Goal: Information Seeking & Learning: Learn about a topic

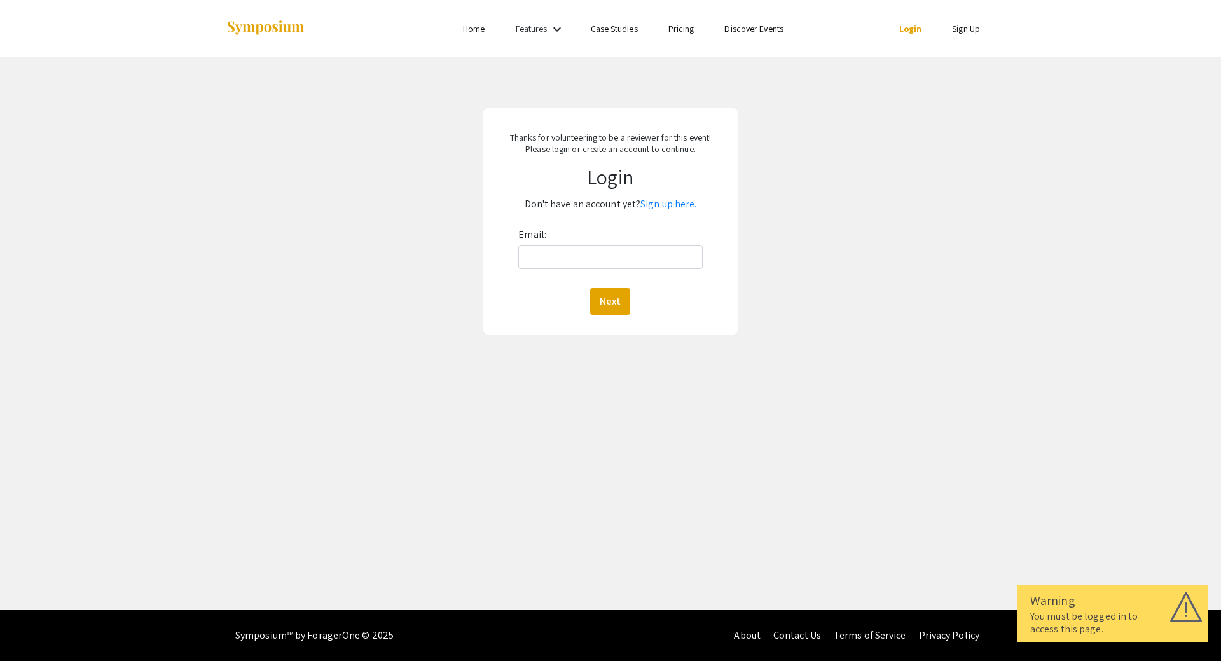
click at [908, 29] on link "Login" at bounding box center [910, 28] width 23 height 11
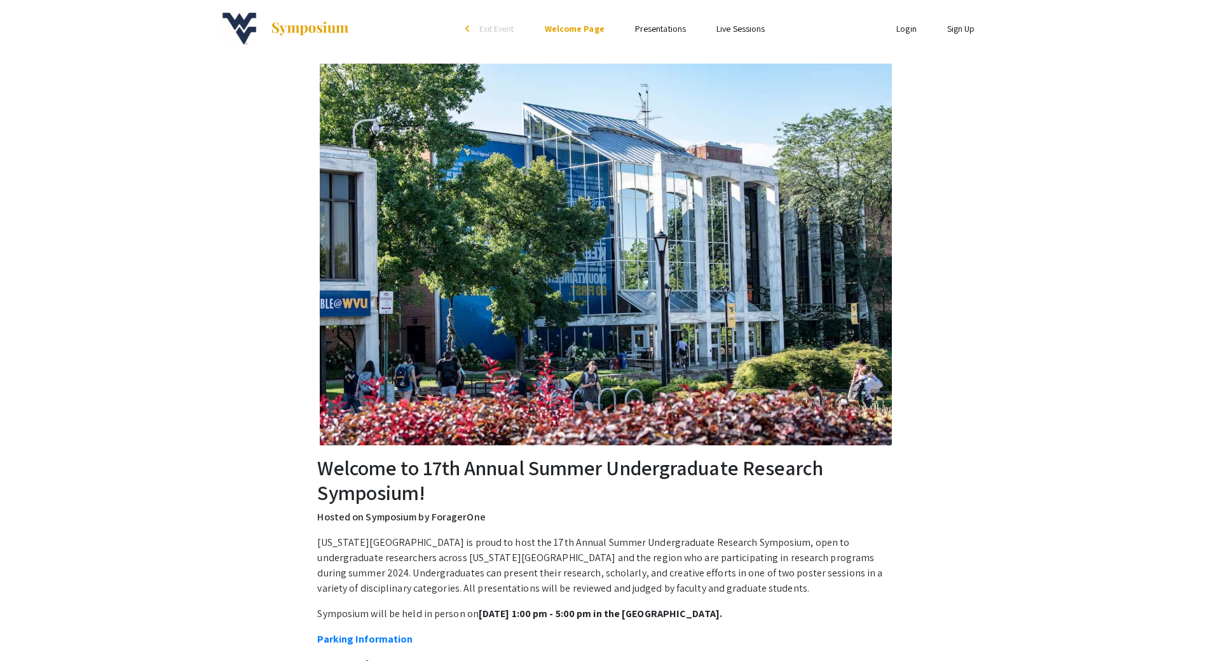
click at [906, 25] on link "Login" at bounding box center [906, 28] width 20 height 11
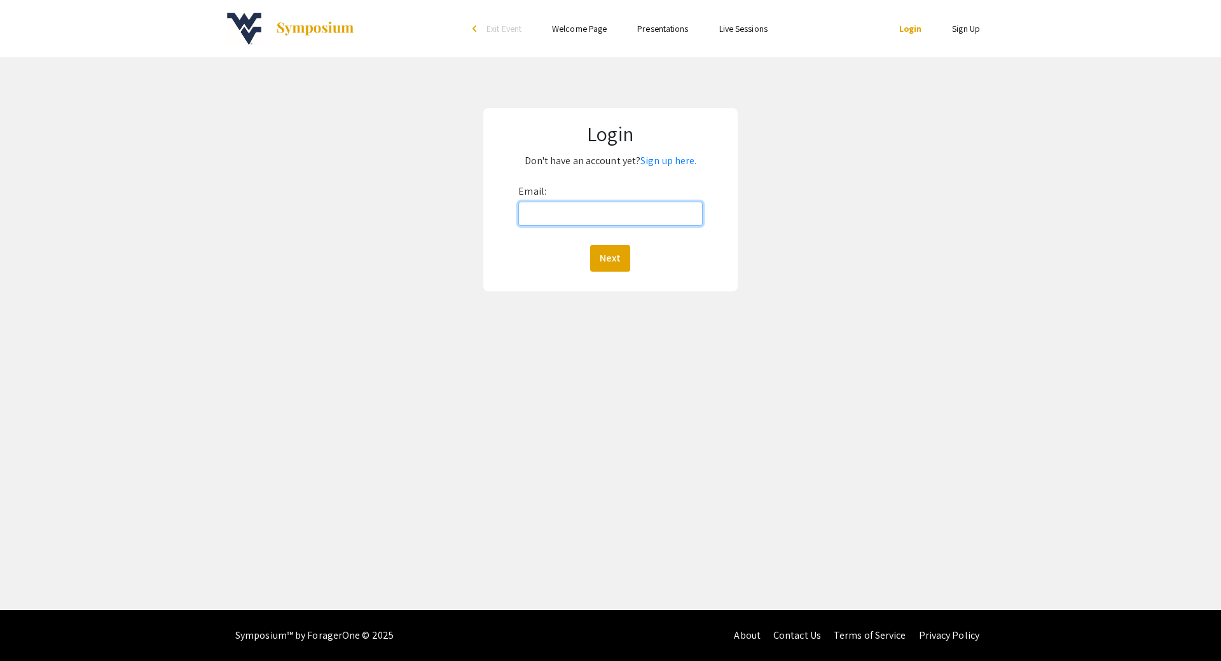
click at [554, 209] on input "Email:" at bounding box center [610, 214] width 184 height 24
type input "[EMAIL_ADDRESS][DOMAIN_NAME]"
click at [606, 249] on button "Next" at bounding box center [610, 258] width 40 height 27
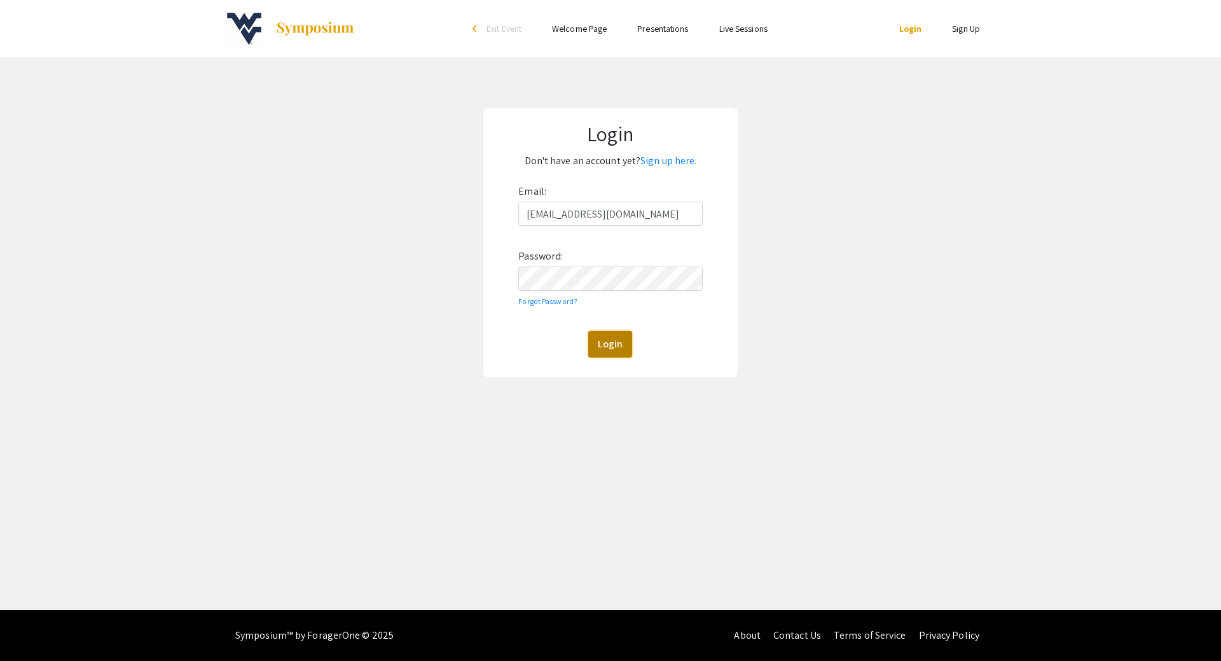
click at [619, 343] on button "Login" at bounding box center [610, 344] width 44 height 27
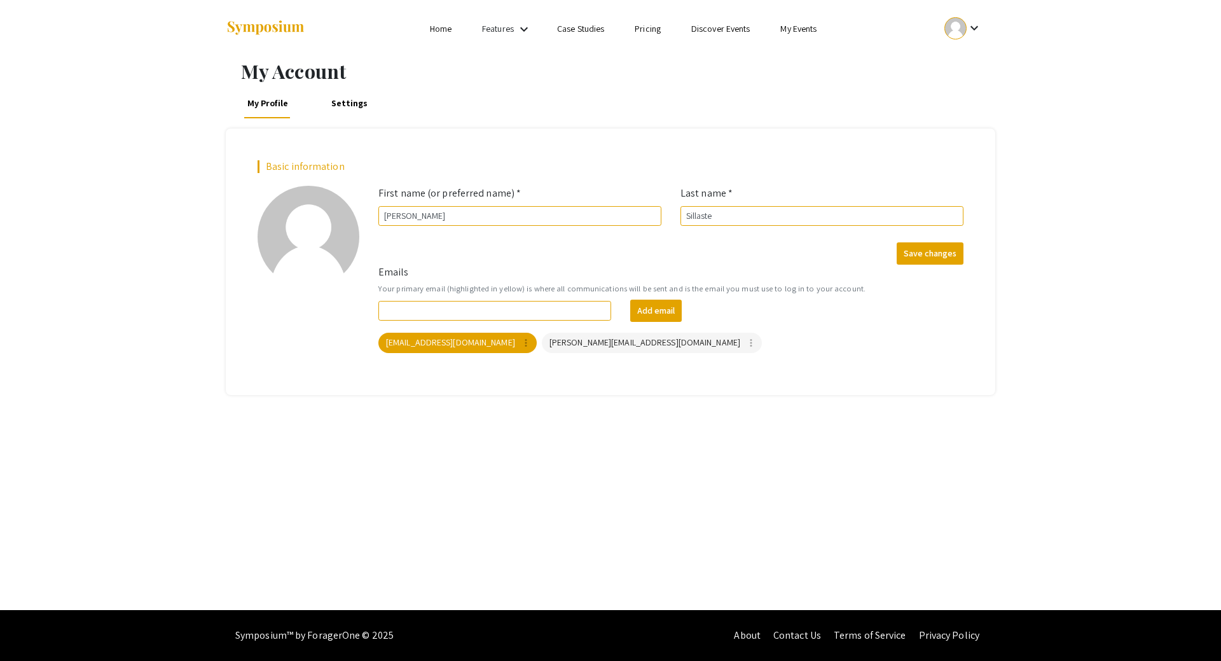
click at [722, 28] on link "Discover Events" at bounding box center [720, 28] width 59 height 11
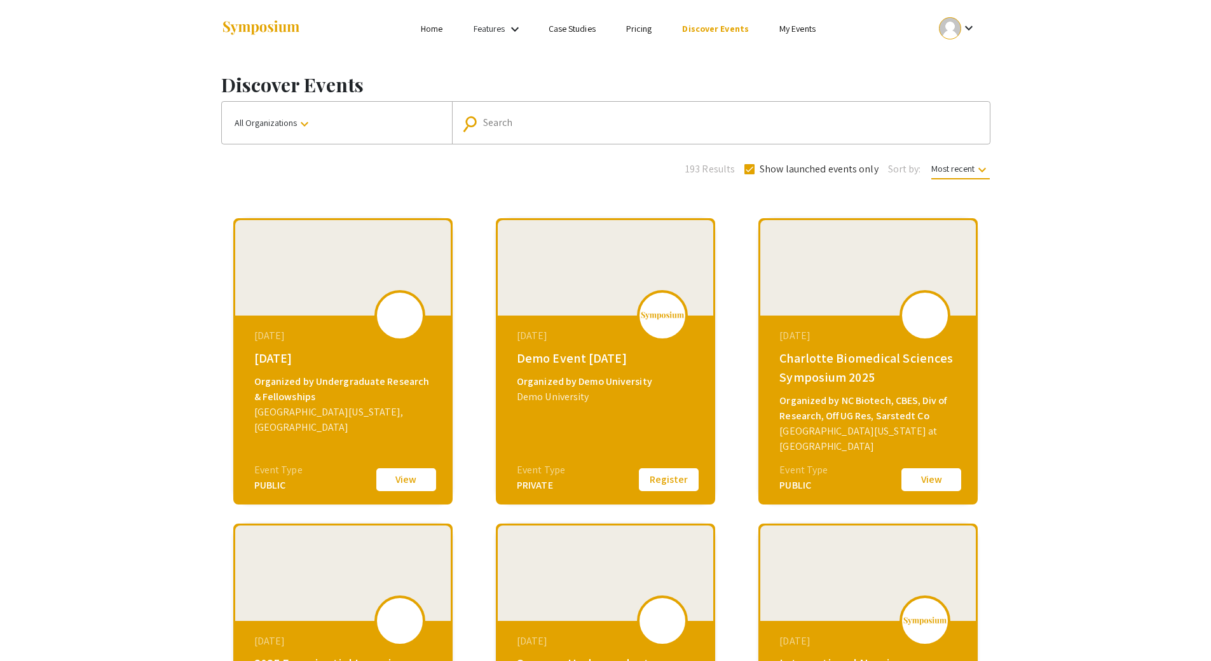
click at [797, 24] on link "My Events" at bounding box center [797, 28] width 36 height 11
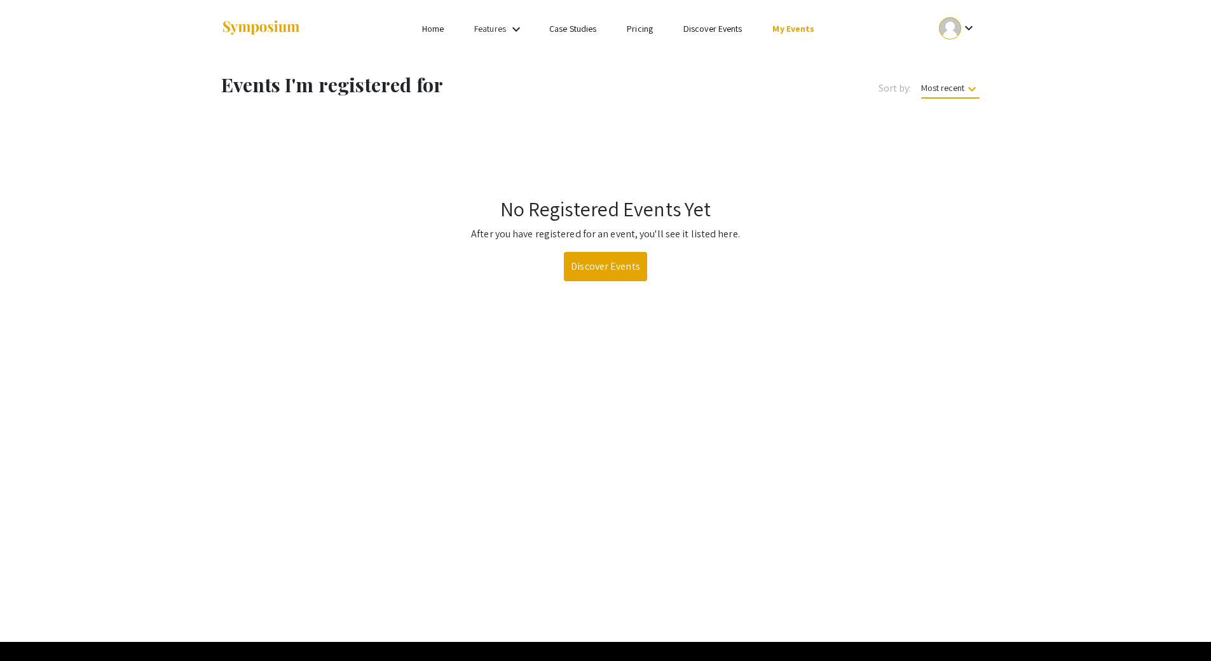
click at [421, 27] on li "Home" at bounding box center [433, 28] width 52 height 15
click at [435, 29] on link "Home" at bounding box center [433, 28] width 22 height 11
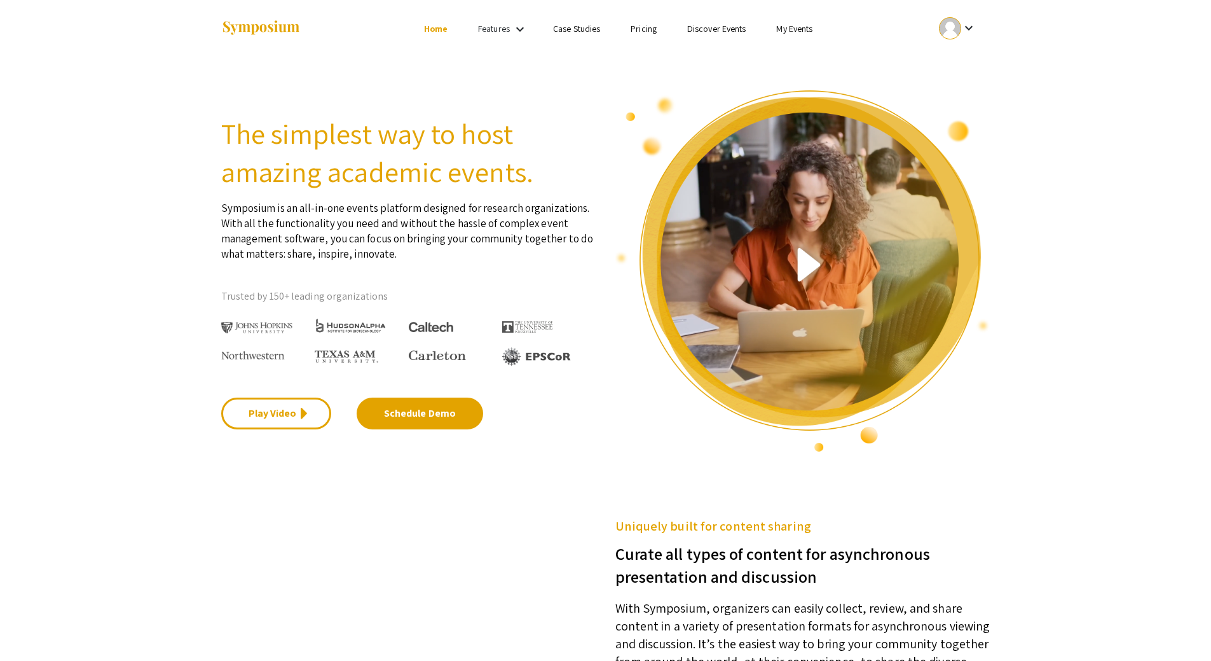
click at [485, 36] on div "Features keyboard_arrow_down" at bounding box center [503, 29] width 51 height 17
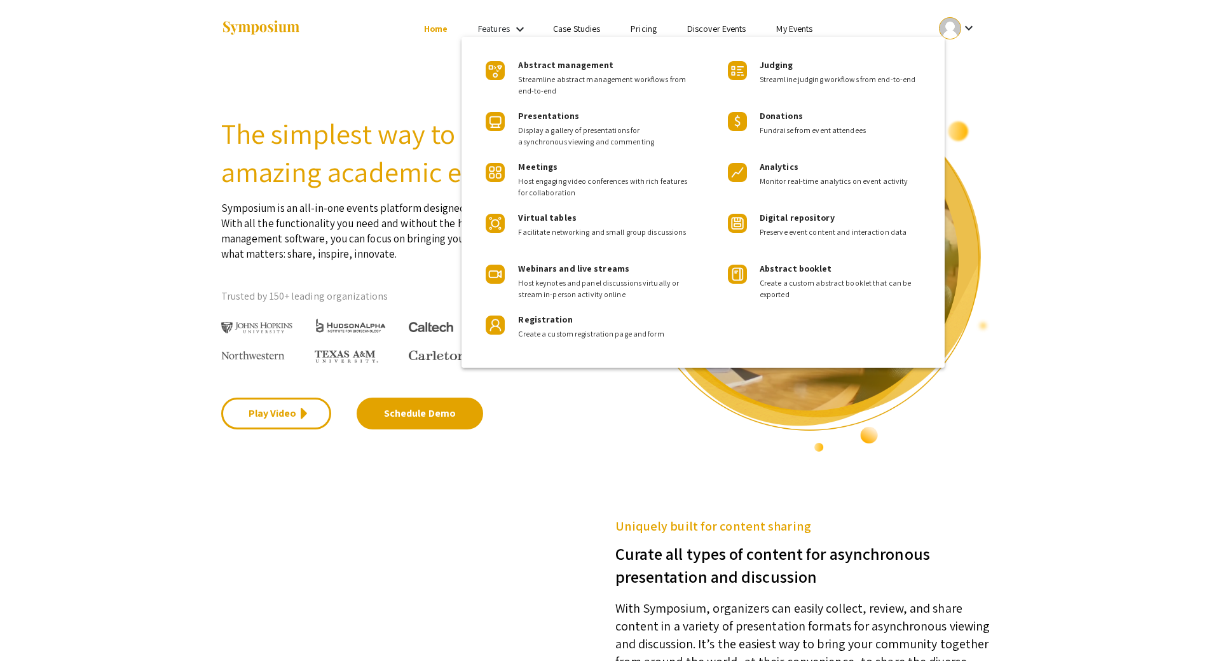
click at [437, 88] on div at bounding box center [605, 330] width 1211 height 661
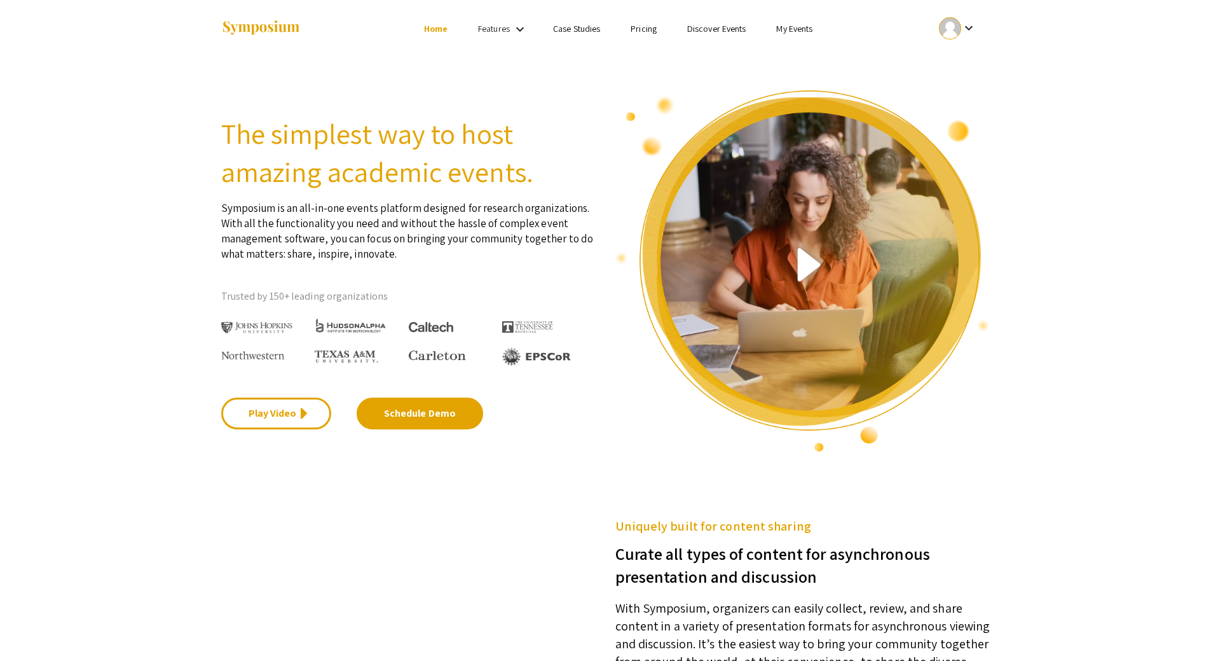
click at [500, 29] on link "Features" at bounding box center [494, 28] width 32 height 11
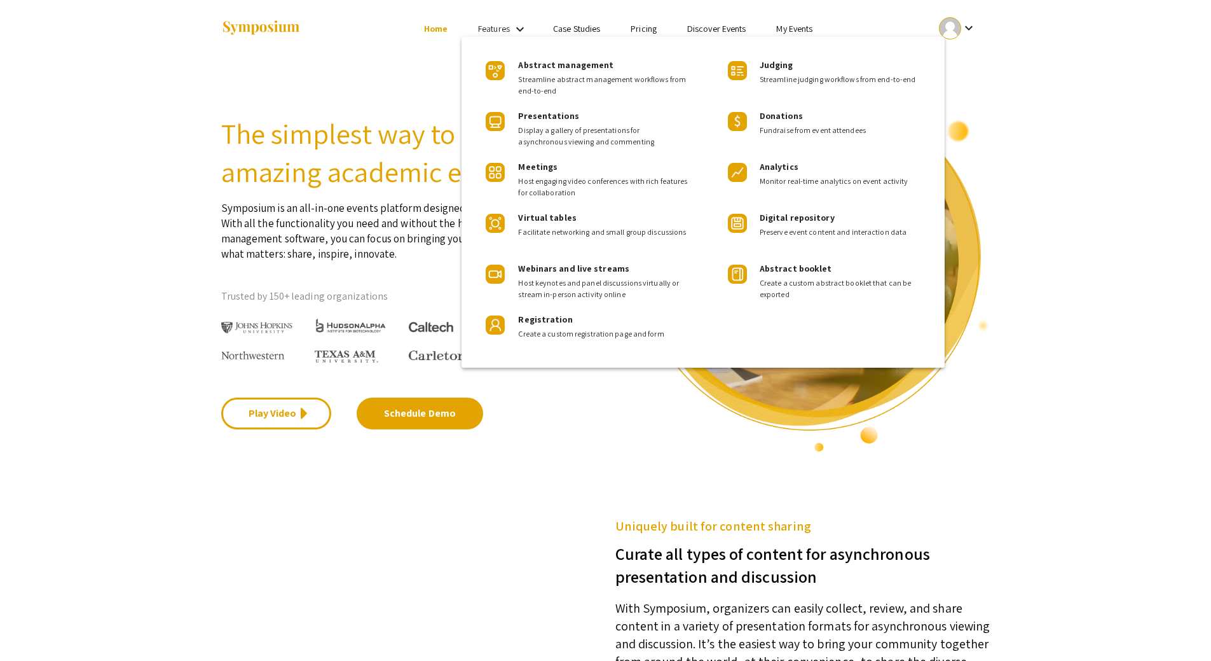
click at [565, 24] on div at bounding box center [605, 330] width 1211 height 661
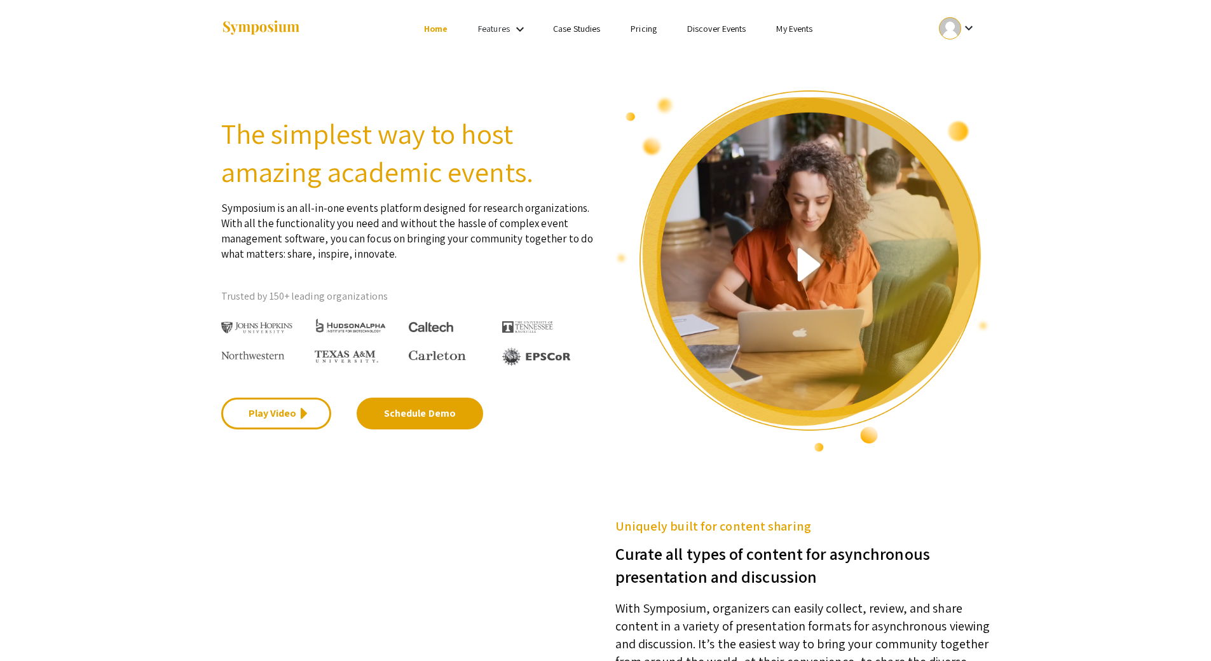
click at [743, 30] on link "Discover Events" at bounding box center [716, 28] width 59 height 11
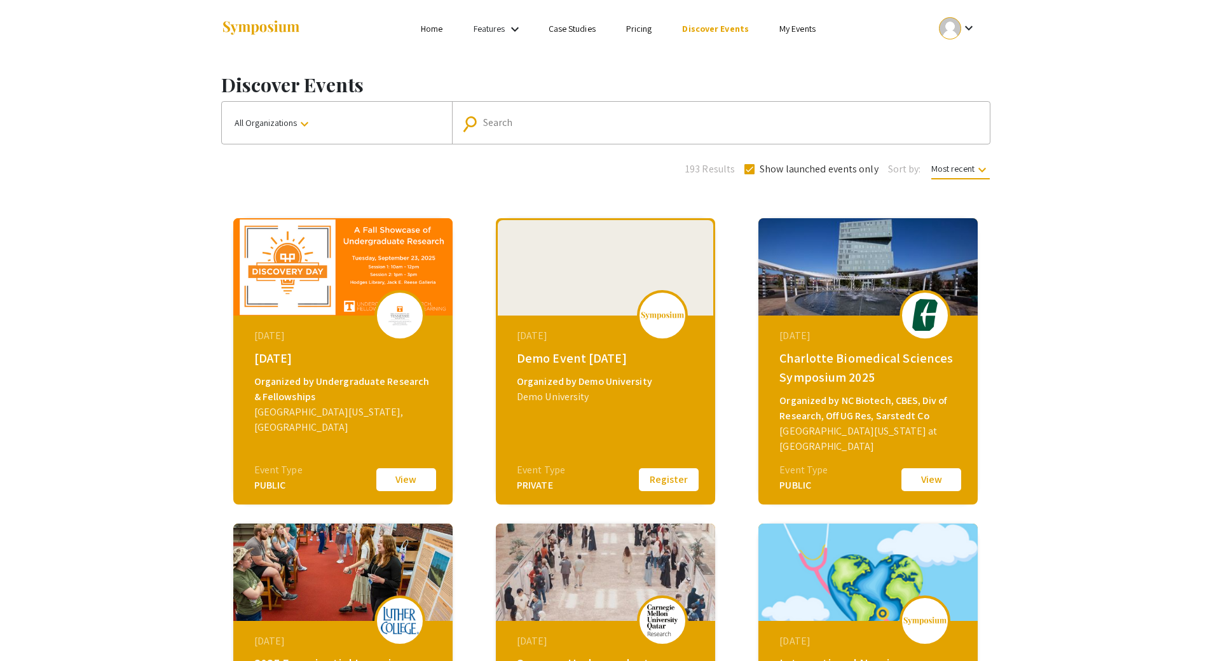
click at [809, 28] on link "My Events" at bounding box center [797, 28] width 36 height 11
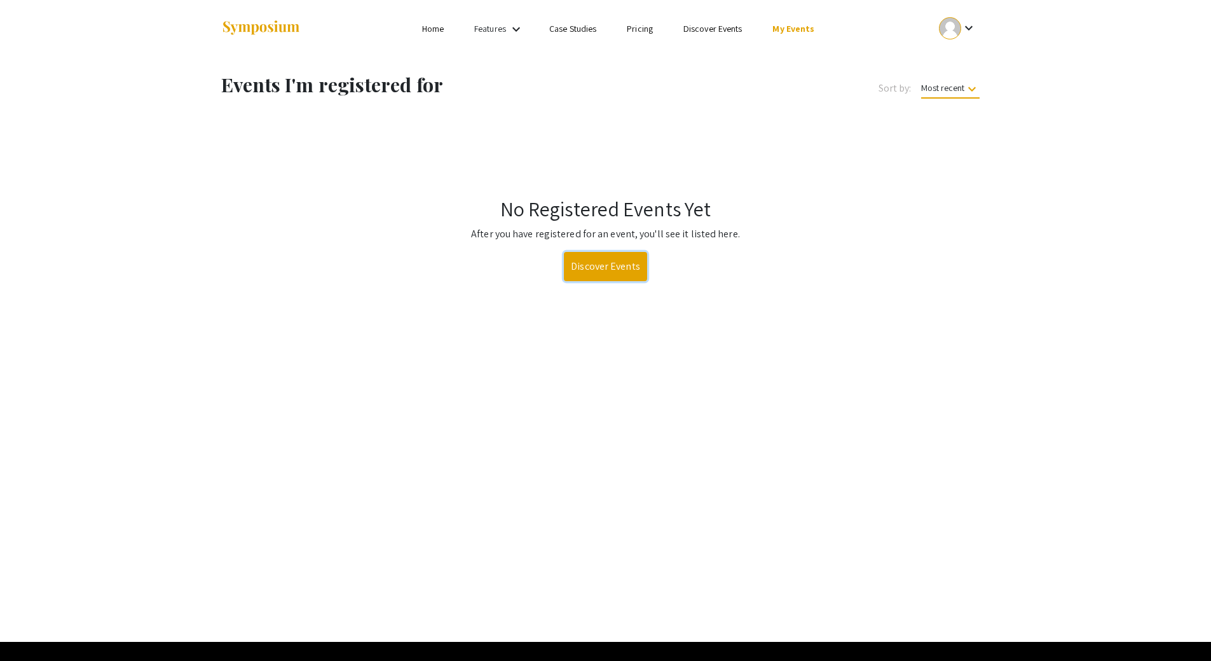
click at [626, 267] on link "Discover Events" at bounding box center [605, 266] width 83 height 29
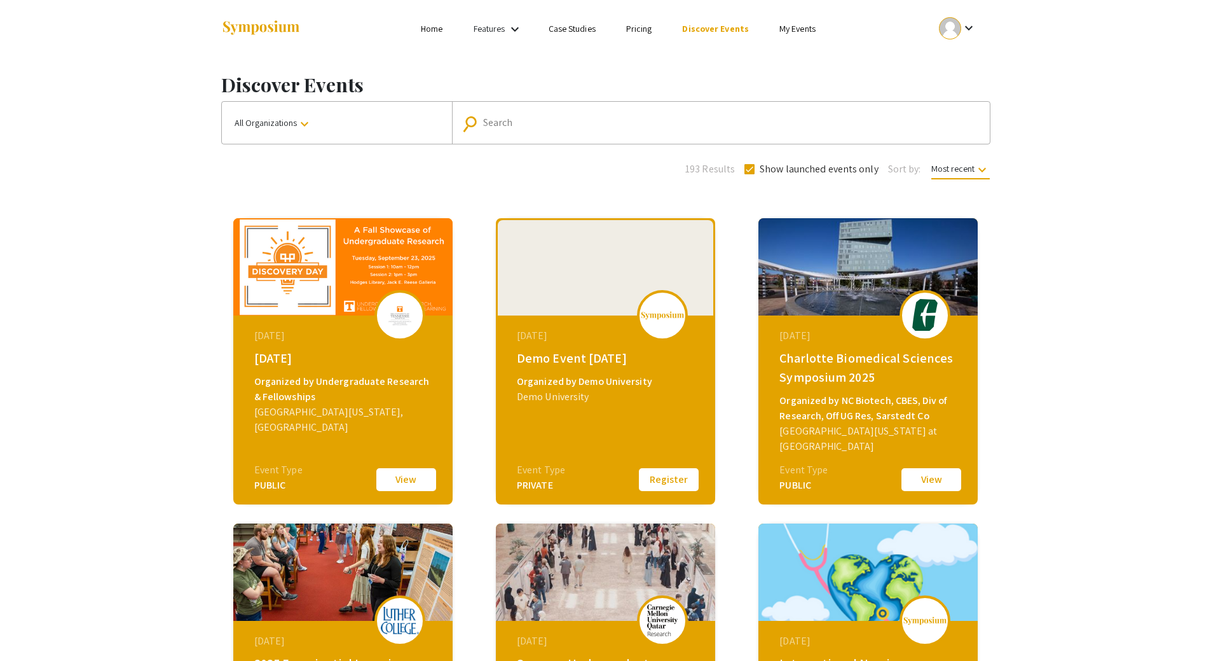
click at [791, 31] on link "My Events" at bounding box center [797, 28] width 36 height 11
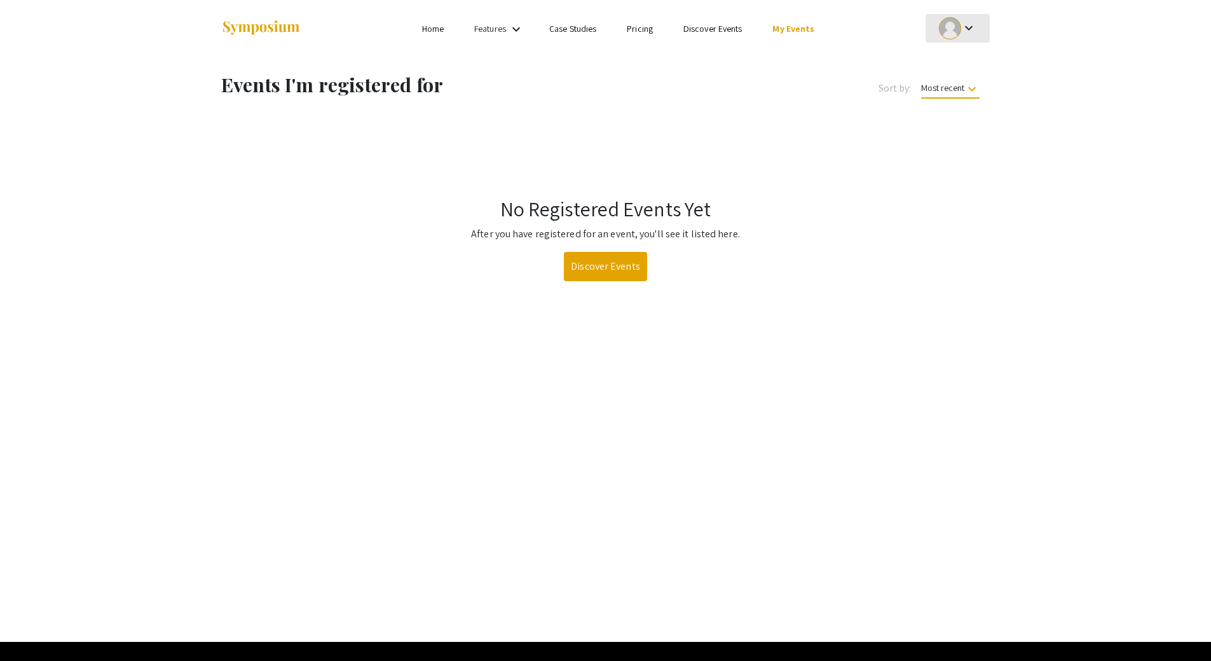
click at [956, 22] on div at bounding box center [950, 28] width 22 height 22
click at [967, 57] on button "My Account" at bounding box center [965, 63] width 78 height 31
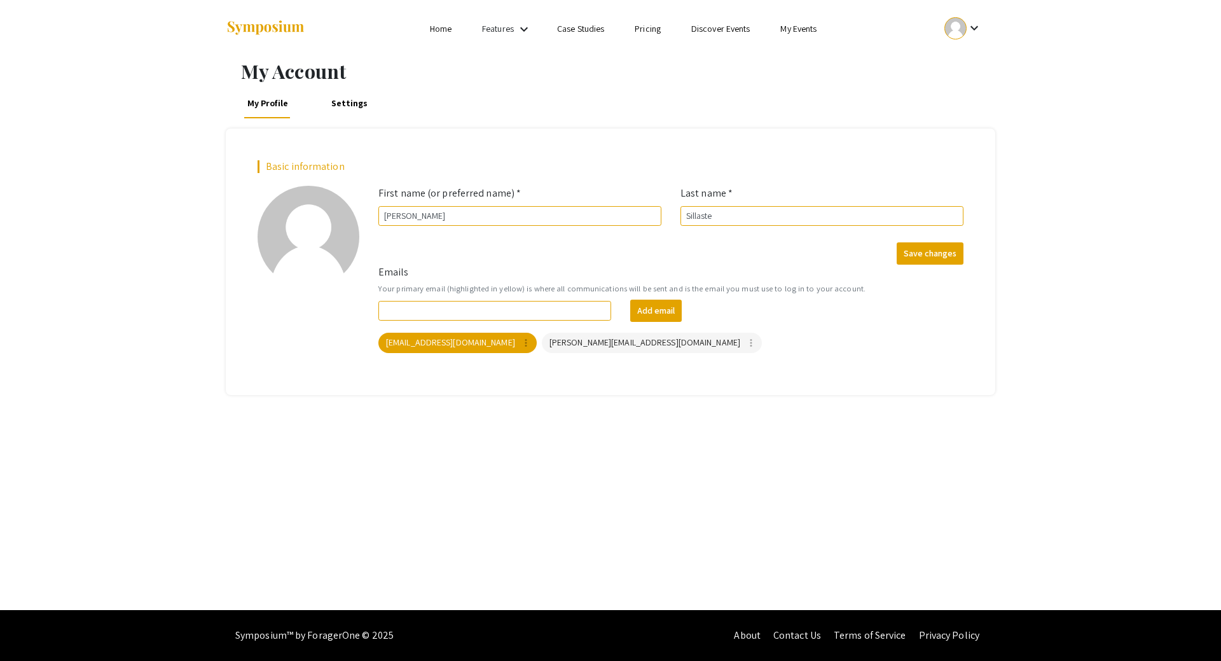
click at [964, 25] on div at bounding box center [955, 28] width 22 height 22
click at [959, 86] on button "My Submissions" at bounding box center [970, 93] width 78 height 31
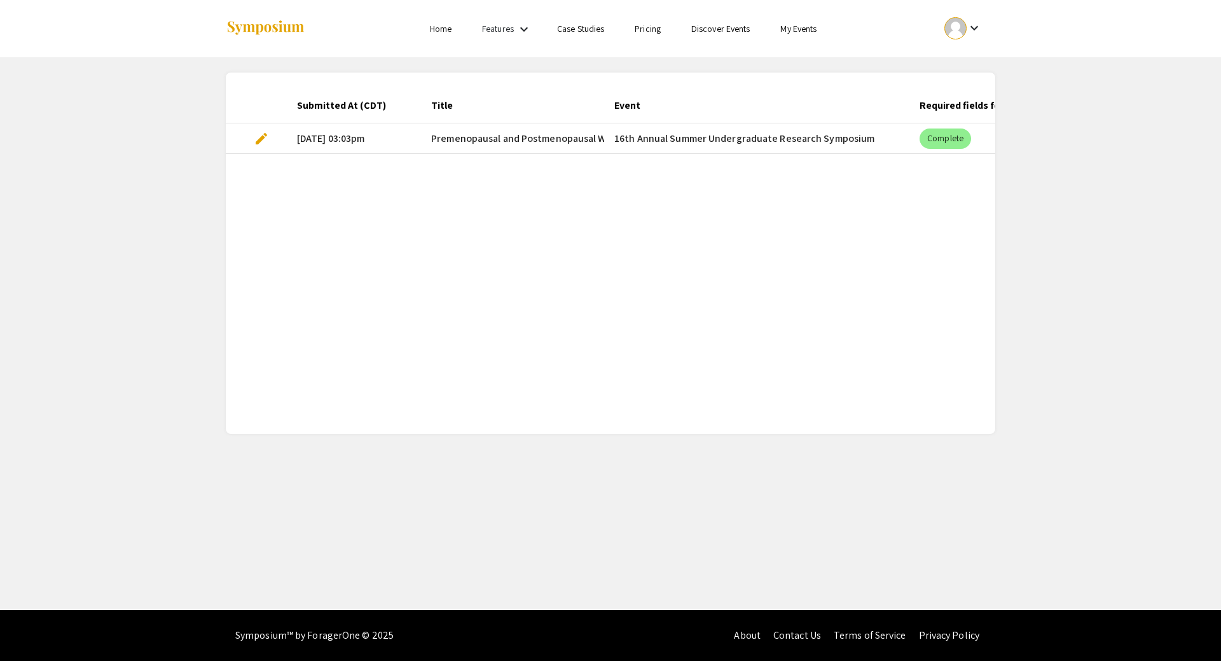
click at [743, 135] on mat-cell "16th Annual Summer Undergraduate Research Symposium" at bounding box center [756, 138] width 305 height 31
click at [366, 136] on mat-cell "[DATE] 03:03pm" at bounding box center [354, 138] width 134 height 31
click at [339, 200] on div "Submitted At (CDT) Title Event Required fields for the current stage completed?…" at bounding box center [610, 253] width 769 height 331
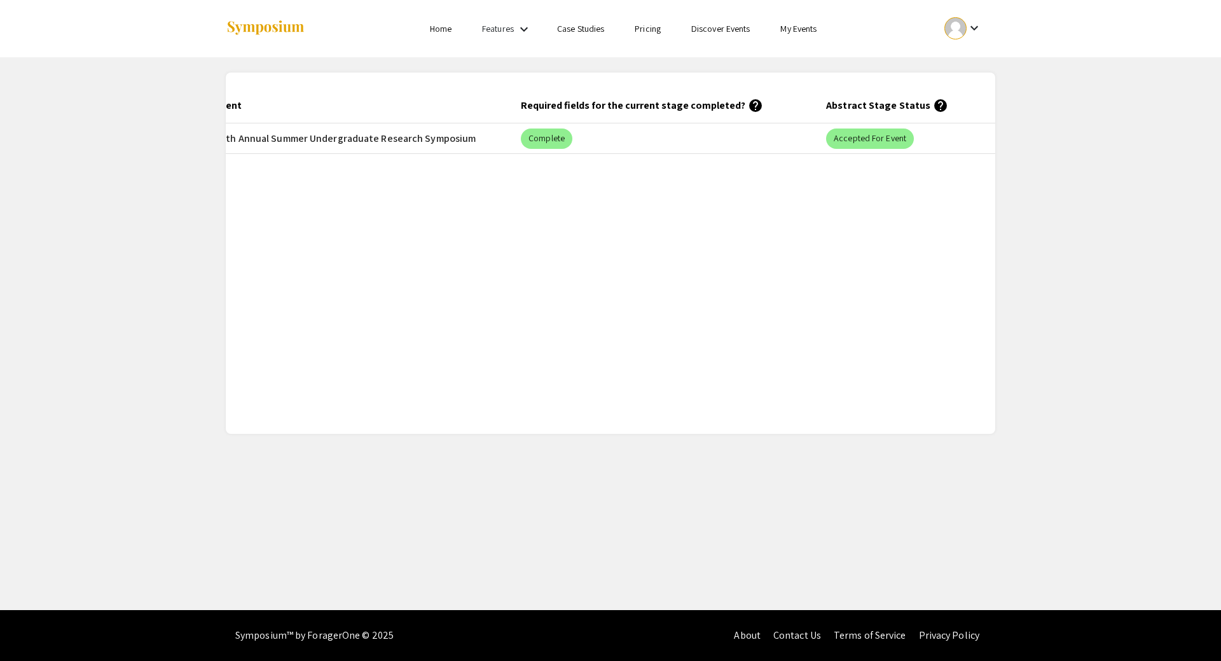
scroll to position [0, 524]
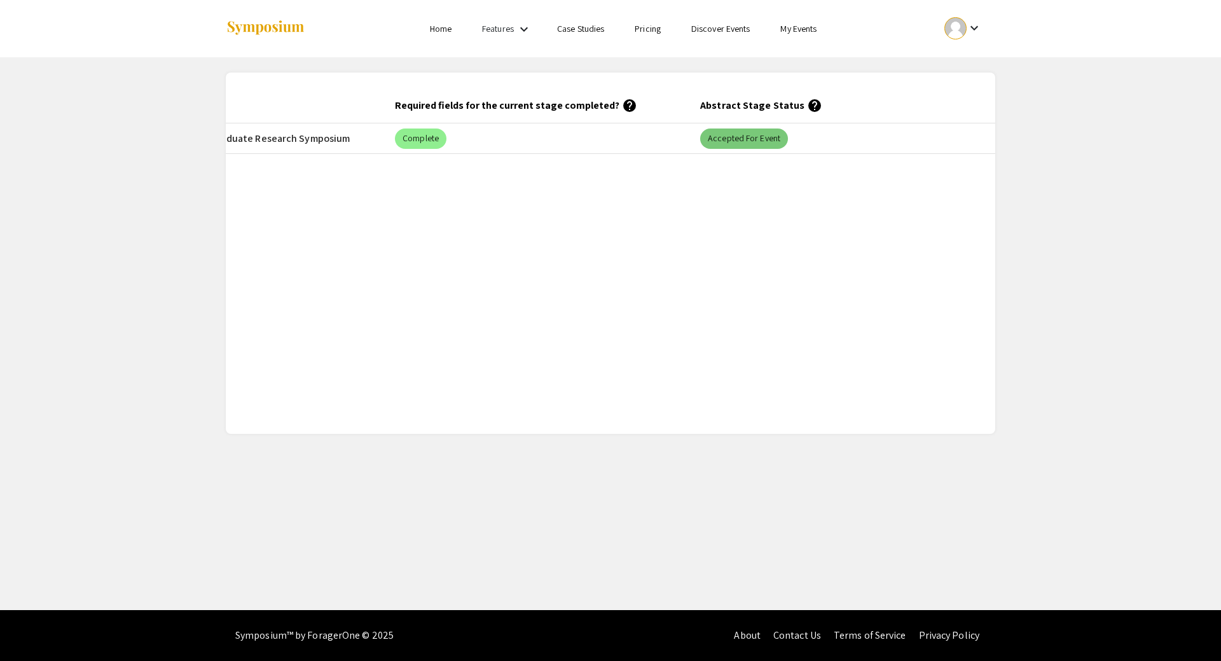
click at [749, 134] on mat-chip "Accepted for Event" at bounding box center [744, 138] width 88 height 20
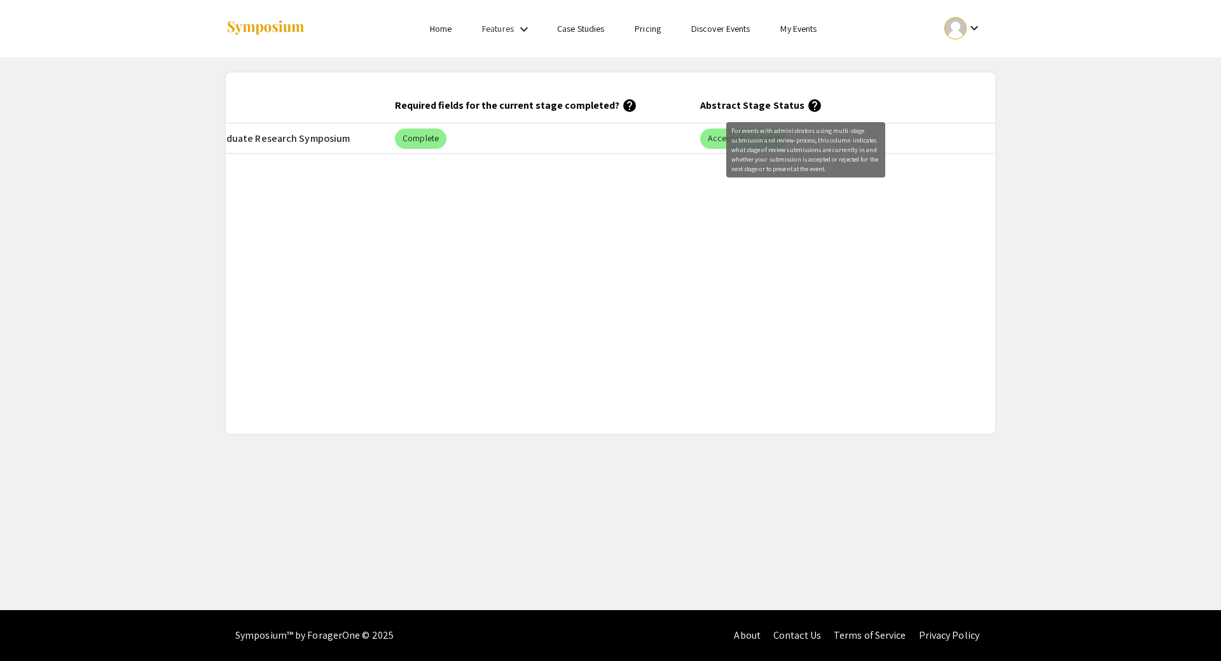
click at [807, 108] on mat-icon "help" at bounding box center [814, 105] width 15 height 15
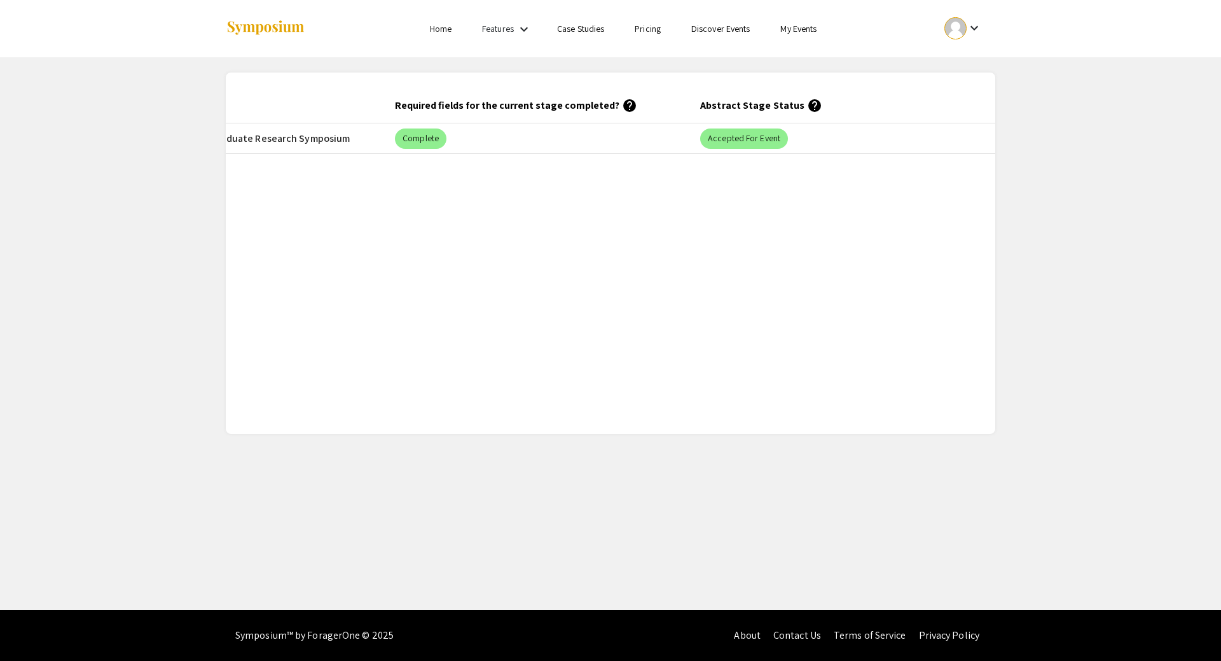
click at [636, 230] on div "Submitted At (CDT) Title Event Required fields for the current stage completed?…" at bounding box center [610, 253] width 769 height 331
click at [568, 420] on div "Submitted At (CDT) Title Event Required fields for the current stage completed?…" at bounding box center [610, 252] width 769 height 361
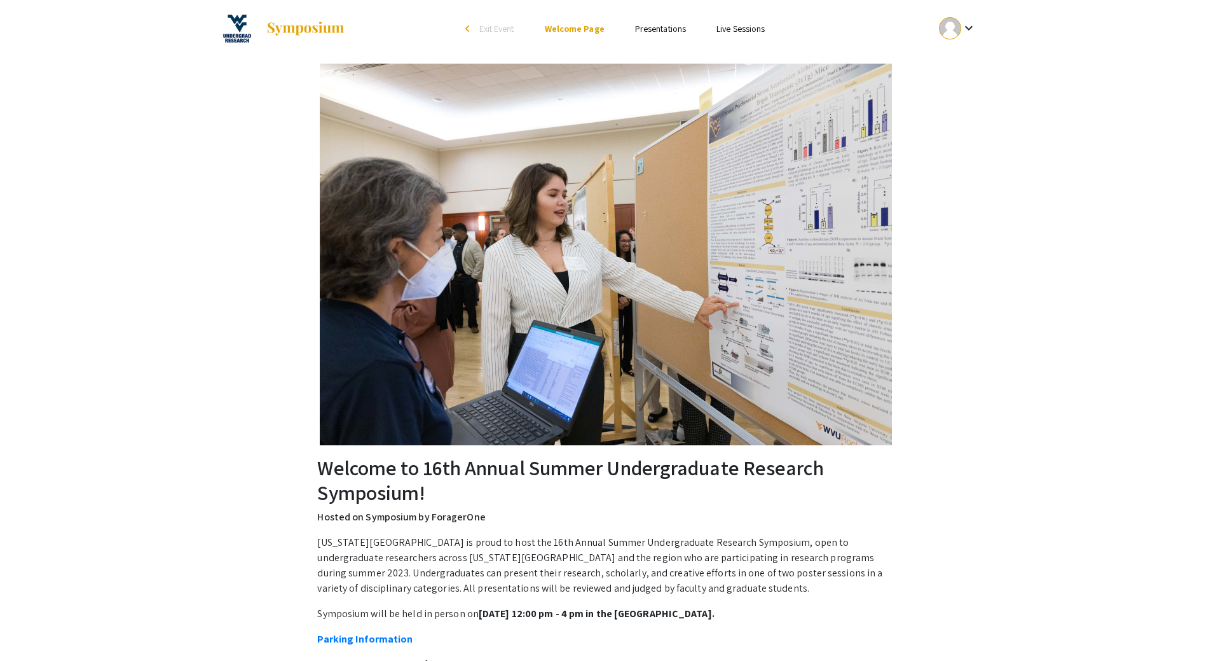
click at [671, 29] on link "Presentations" at bounding box center [660, 28] width 51 height 11
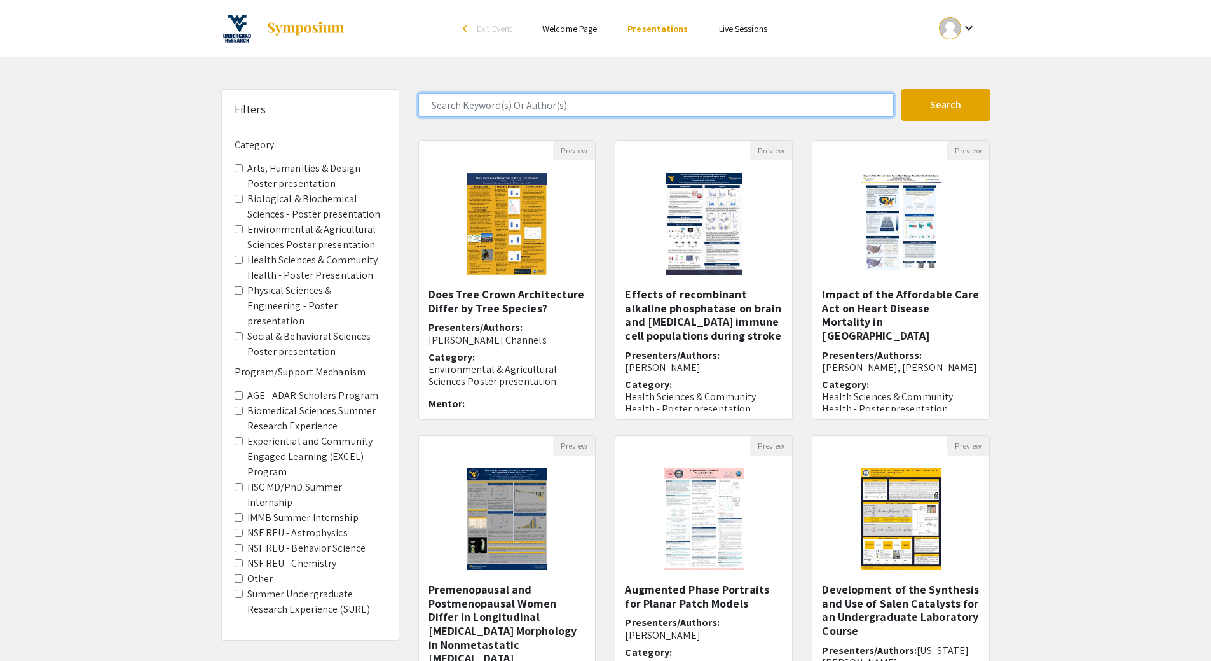
click at [635, 104] on input "Search Keyword(s) Or Author(s)" at bounding box center [656, 105] width 476 height 24
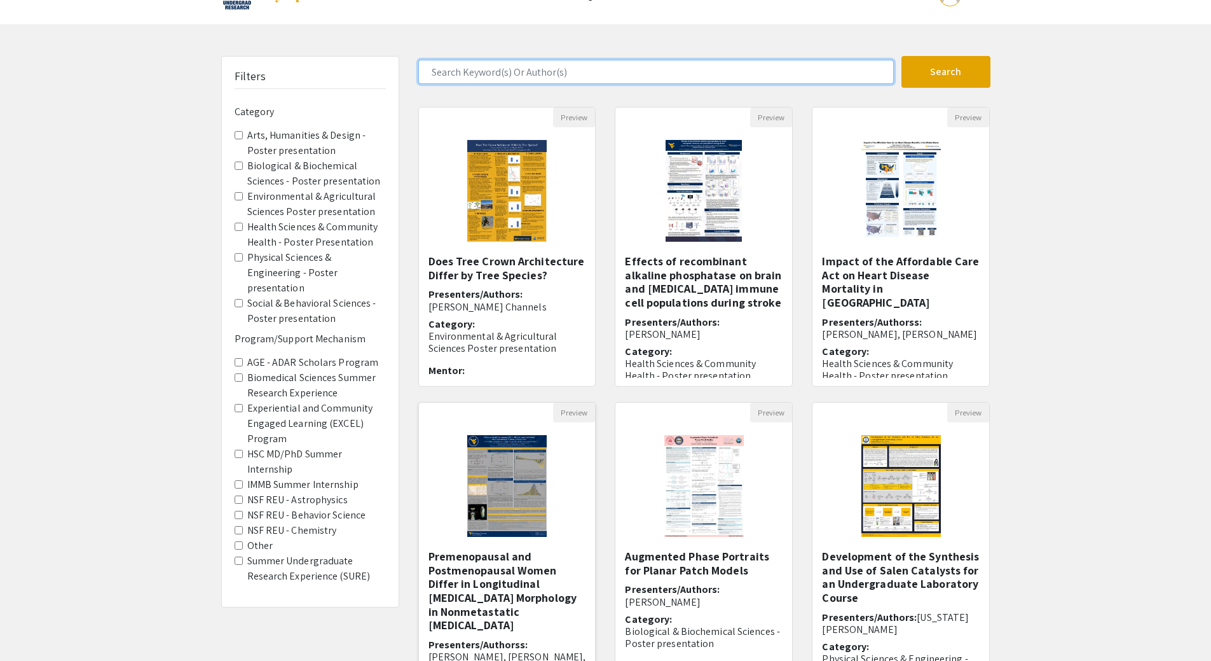
scroll to position [64, 0]
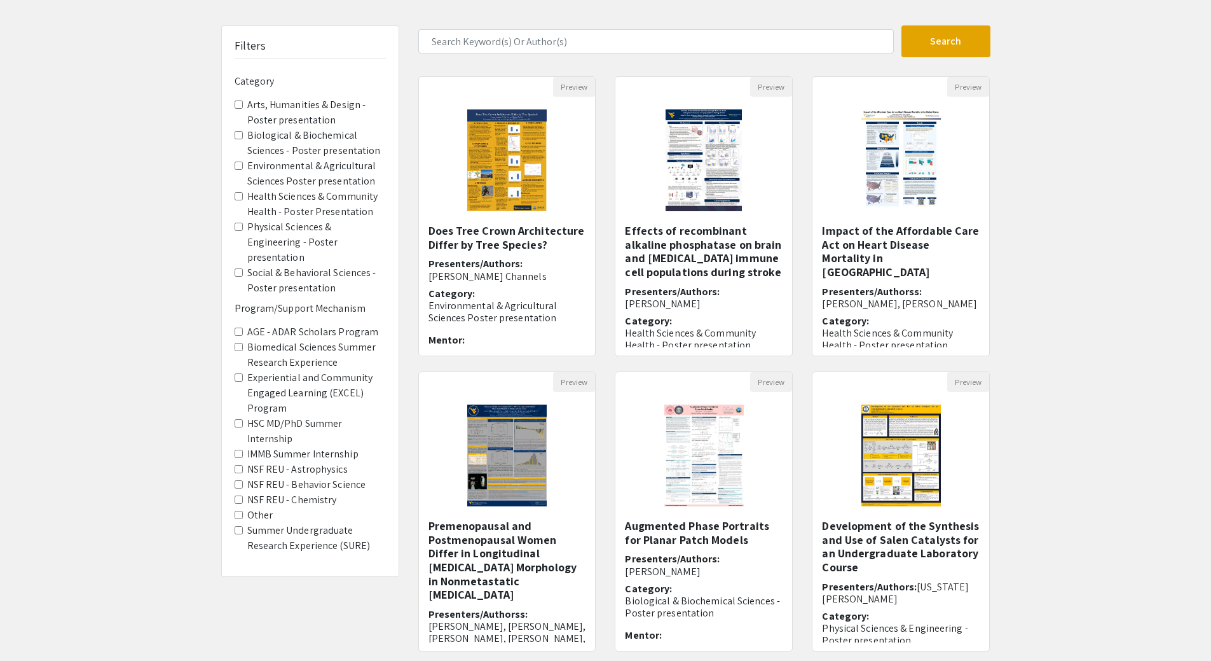
click at [518, 478] on img "Open Presentation <p>Premenopausal and Postmenopausal Women Differ in Longitudi…" at bounding box center [507, 455] width 105 height 127
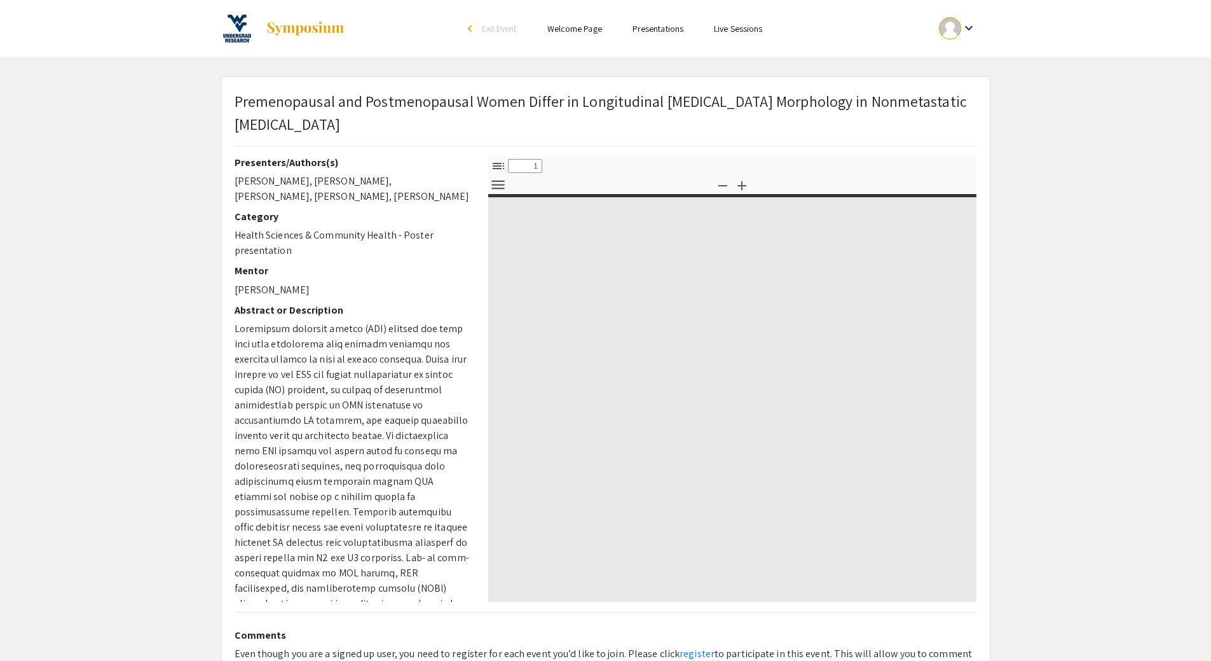
select select "custom"
type input "0"
select select "custom"
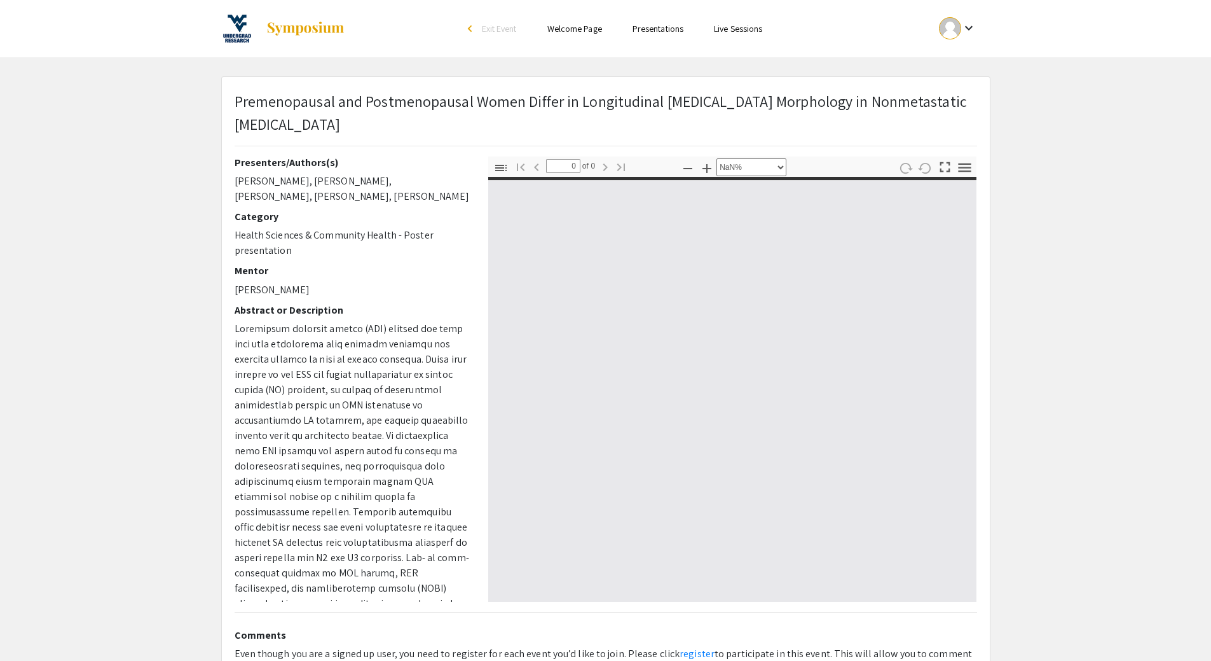
type input "1"
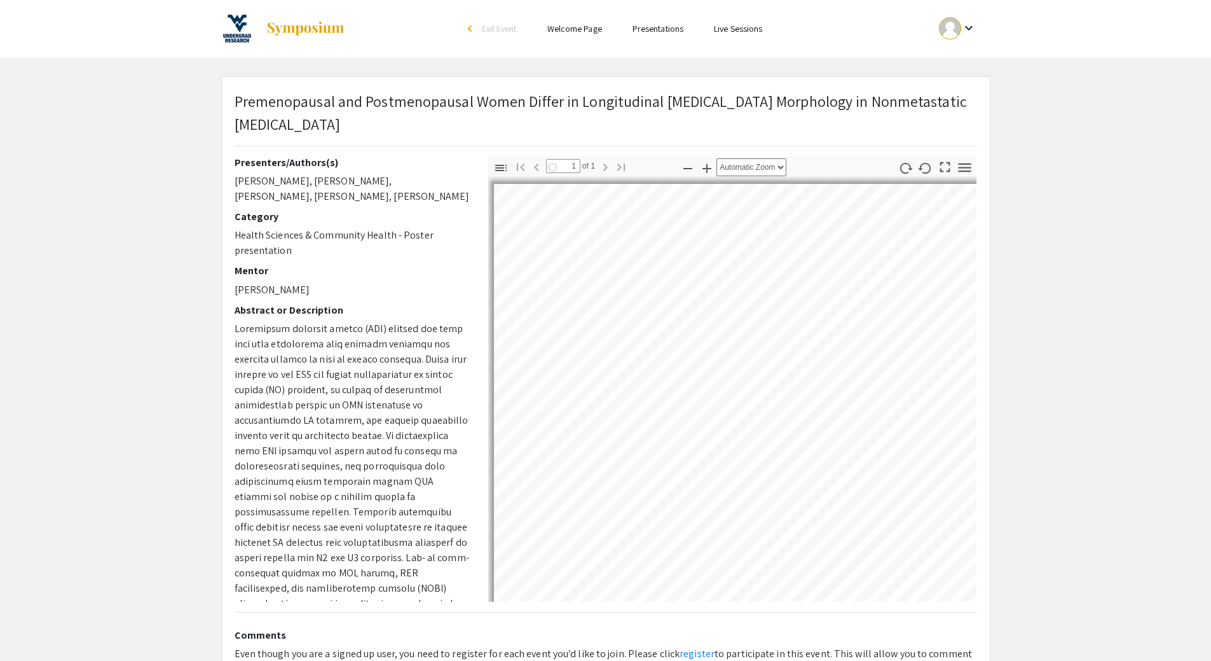
select select "auto"
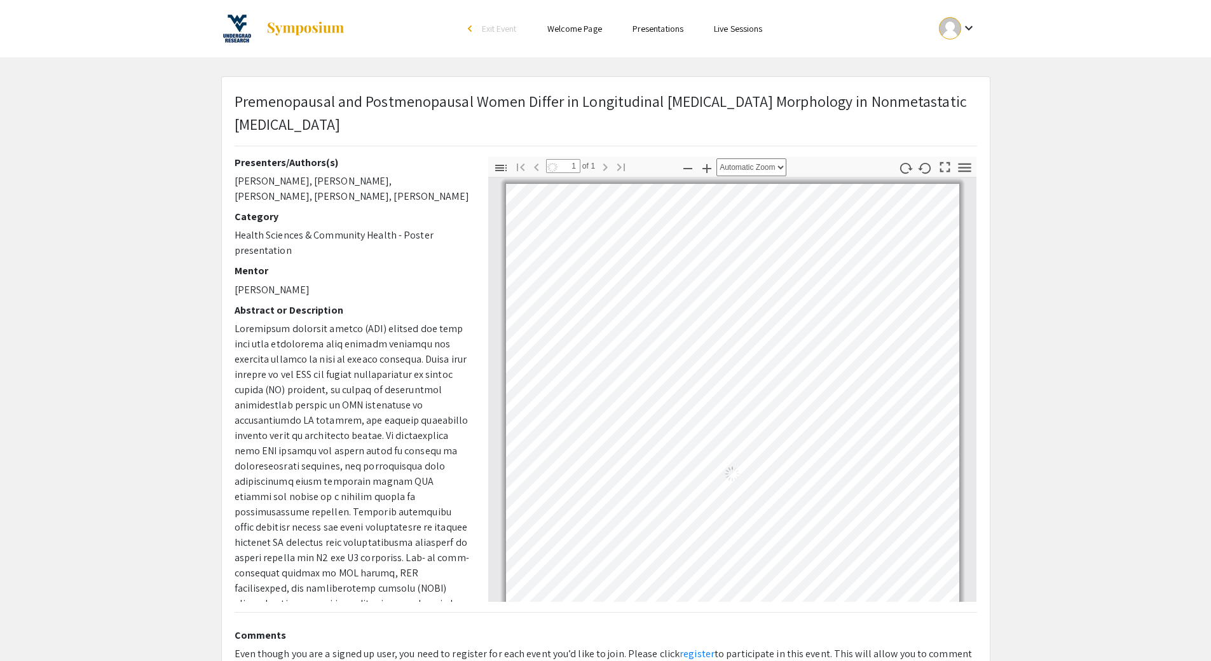
scroll to position [5, 0]
click at [1114, 376] on app-presentation "Premenopausal and Postmenopausal Women Differ in Longitudinal Skeletal Muscle M…" at bounding box center [605, 382] width 1211 height 613
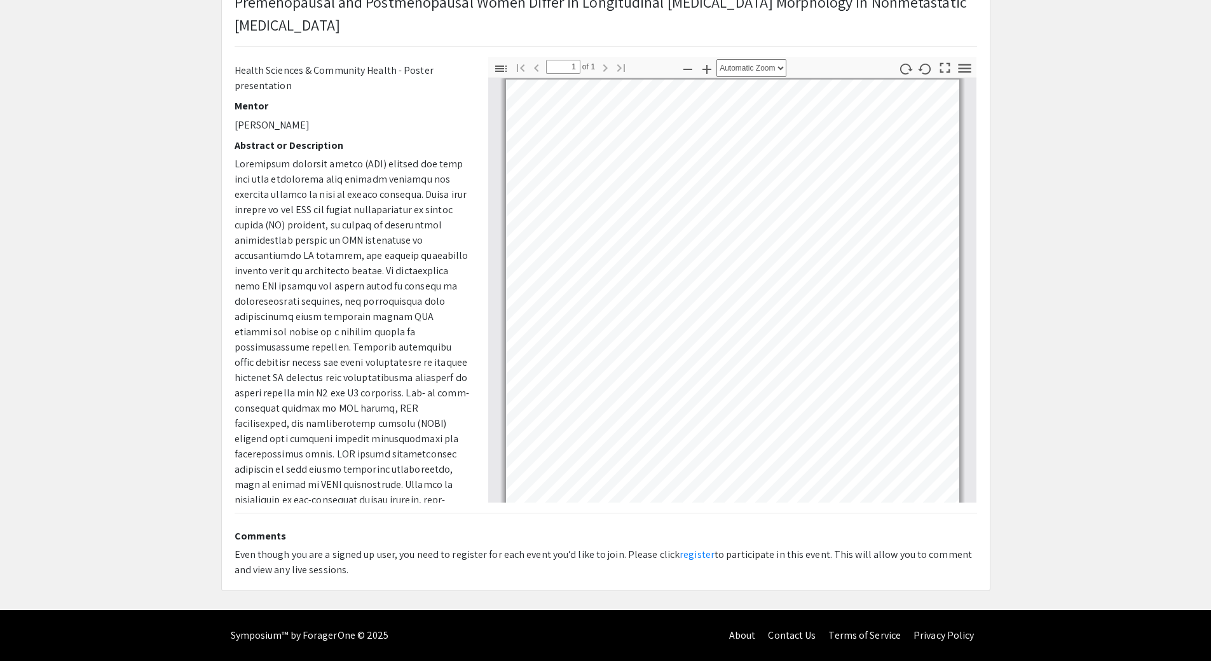
scroll to position [0, 0]
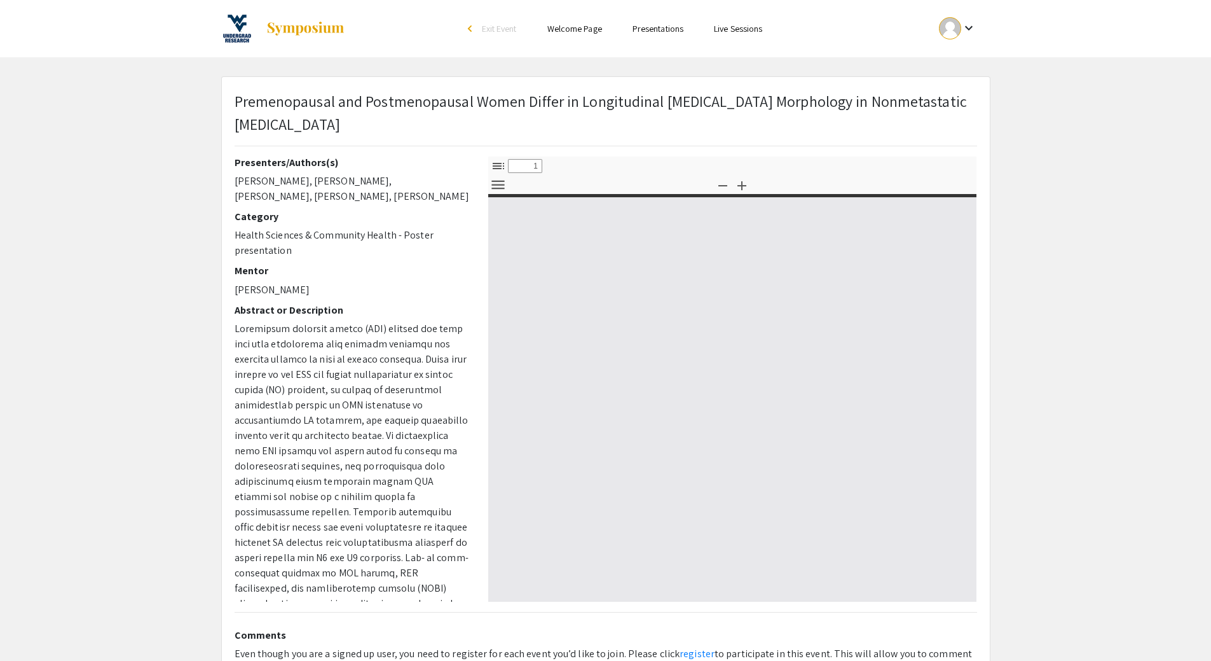
select select "custom"
type input "0"
select select "custom"
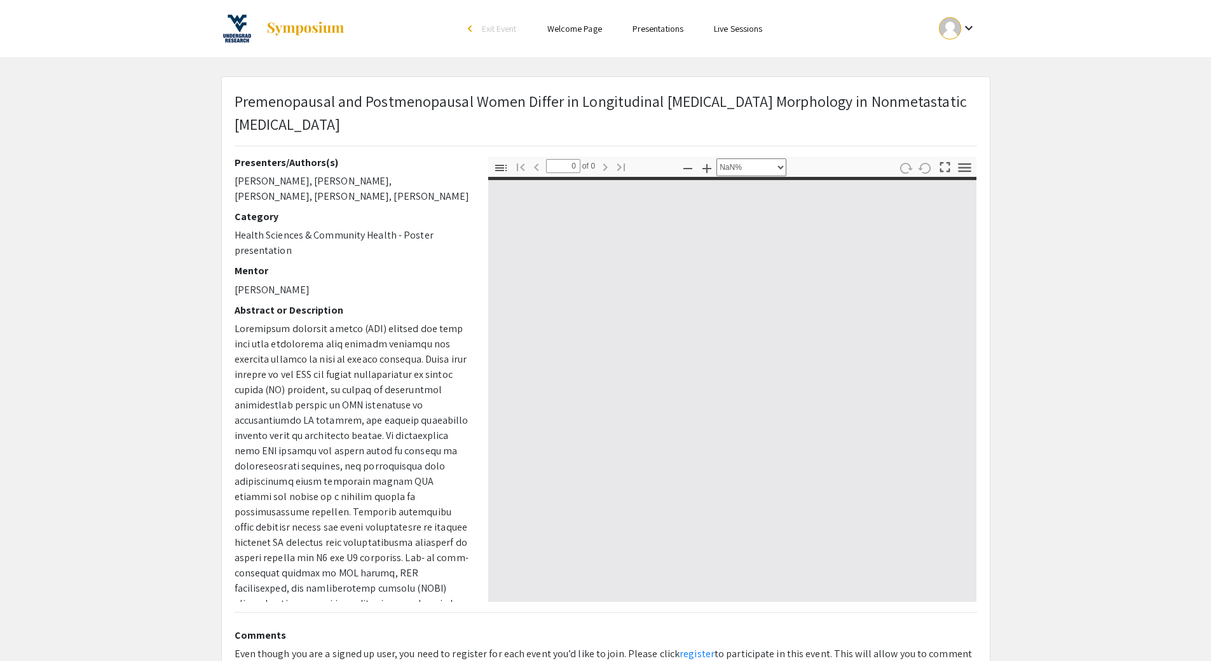
type input "1"
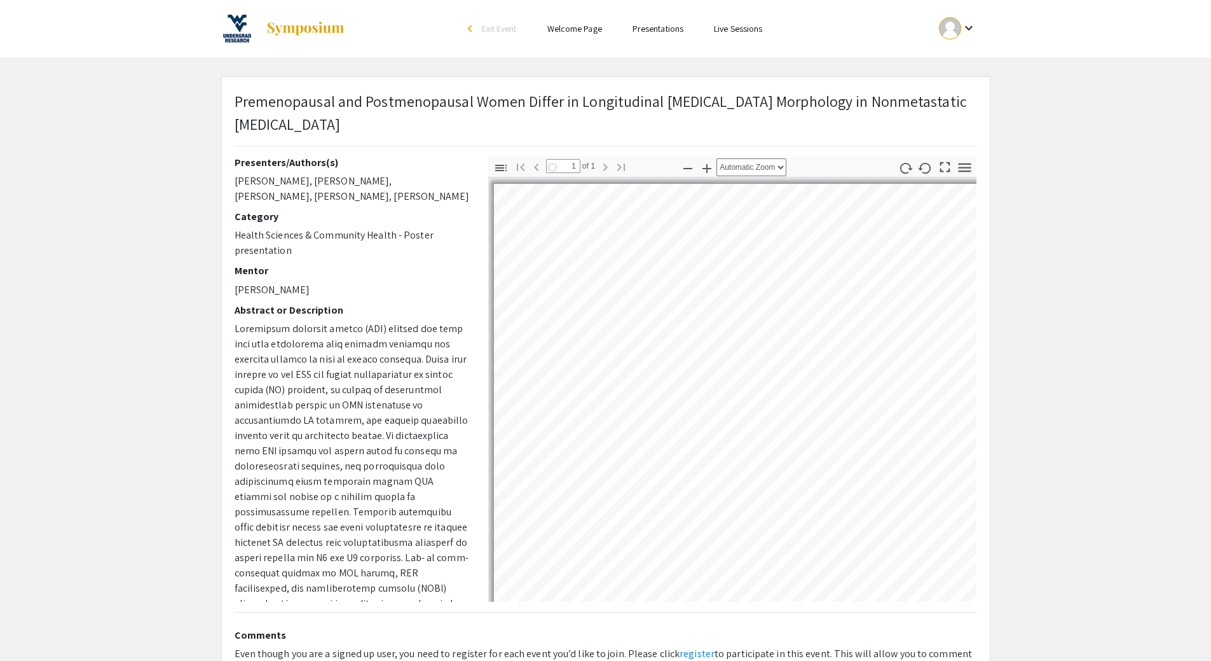
select select "auto"
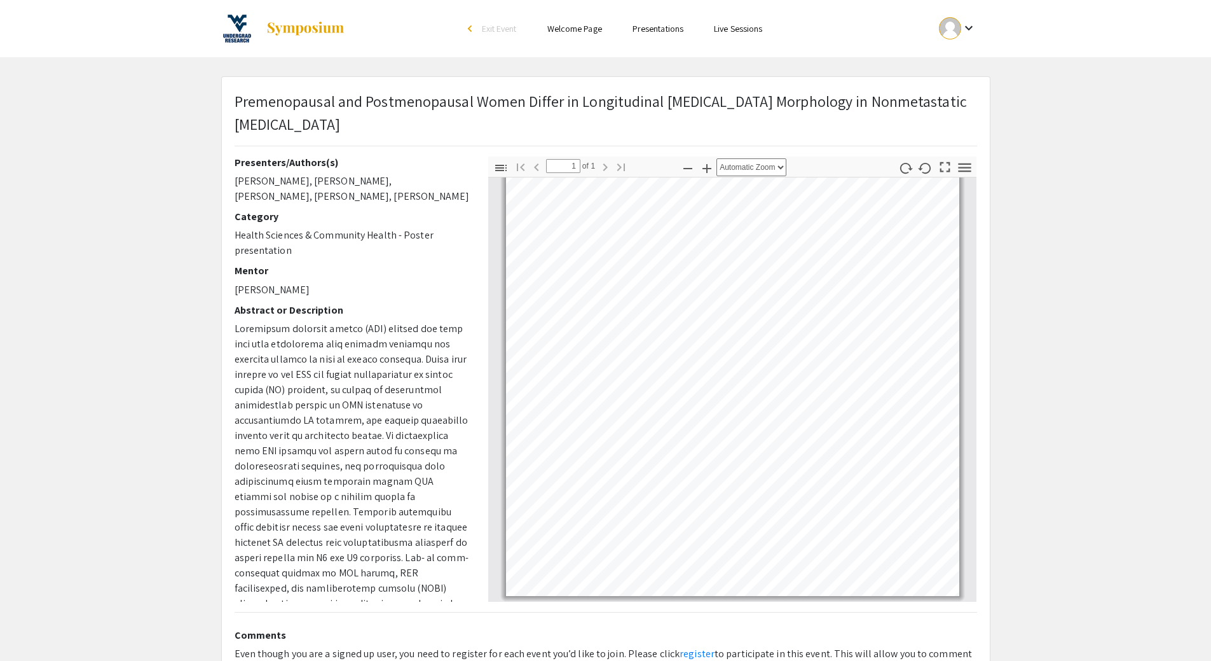
click at [933, 24] on button "keyboard_arrow_down" at bounding box center [958, 28] width 64 height 29
click at [959, 129] on button "Sign out" at bounding box center [965, 124] width 78 height 31
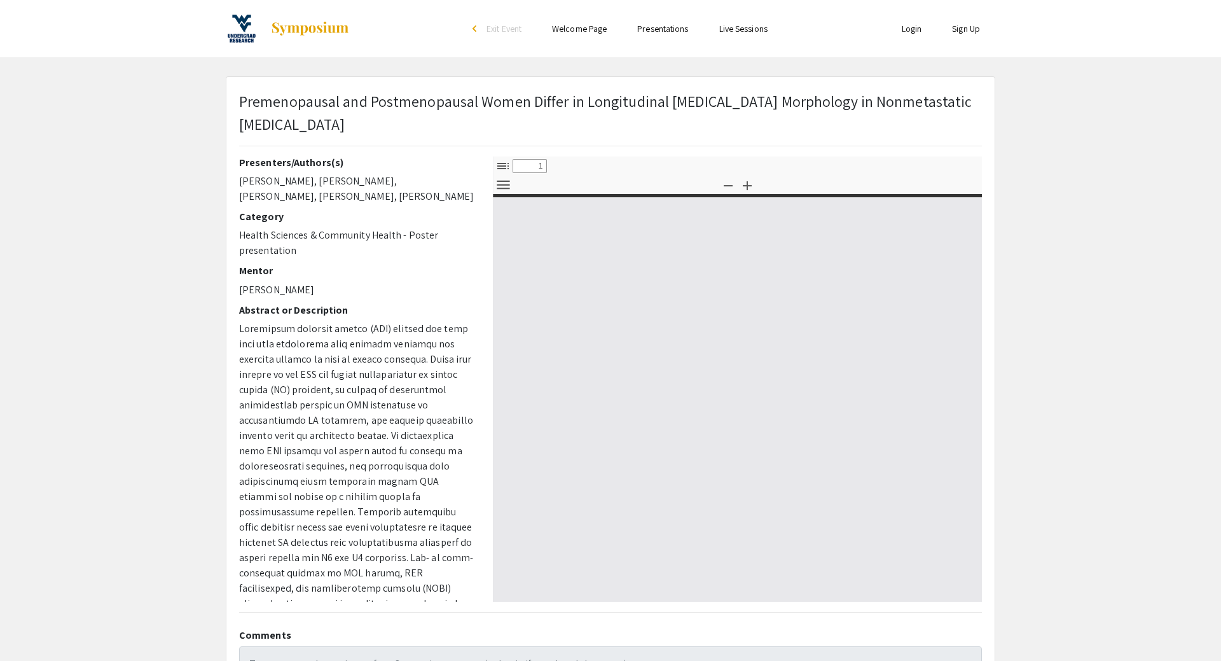
select select "custom"
type input "0"
select select "custom"
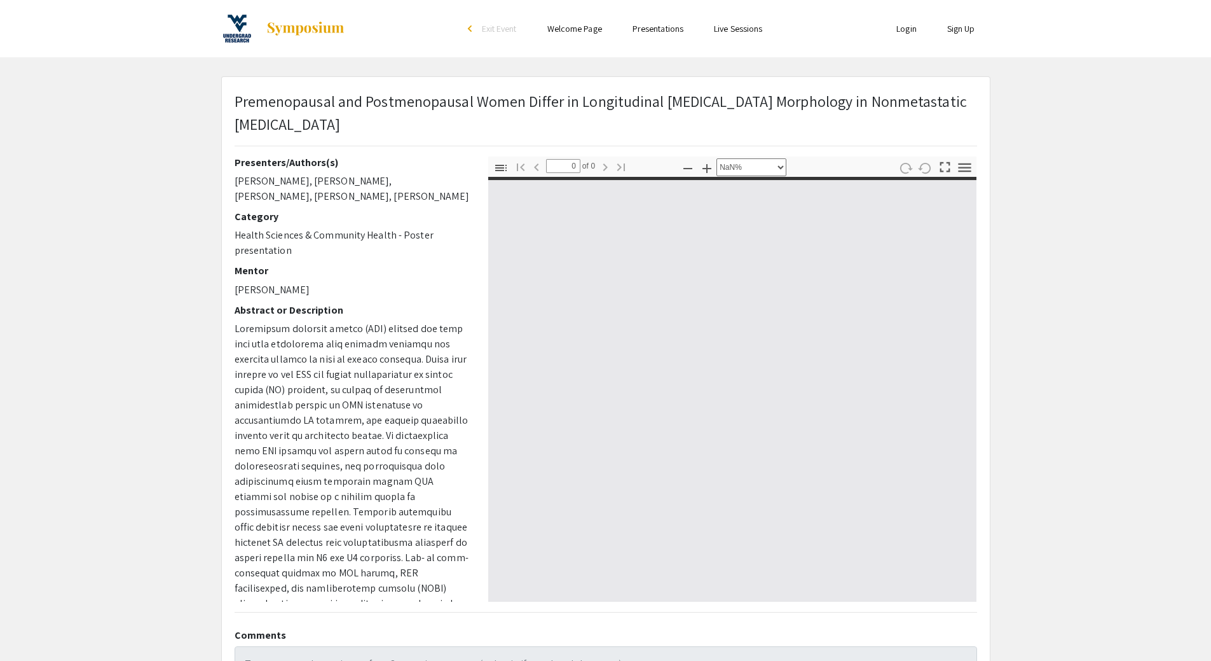
type input "1"
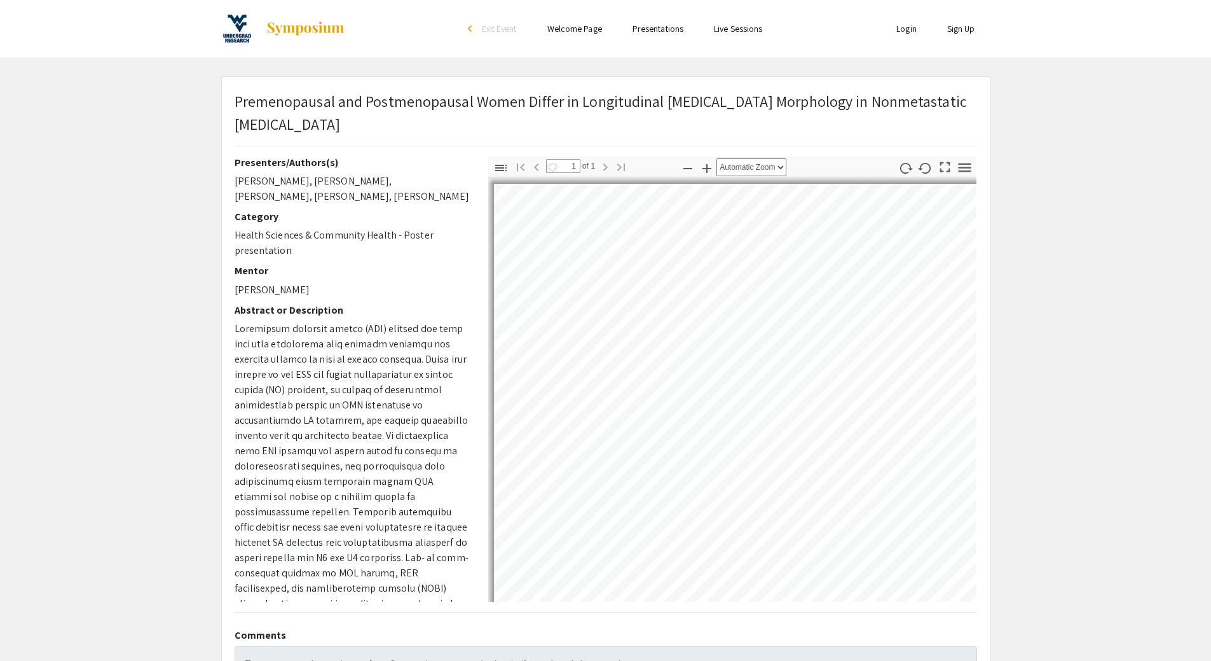
select select "auto"
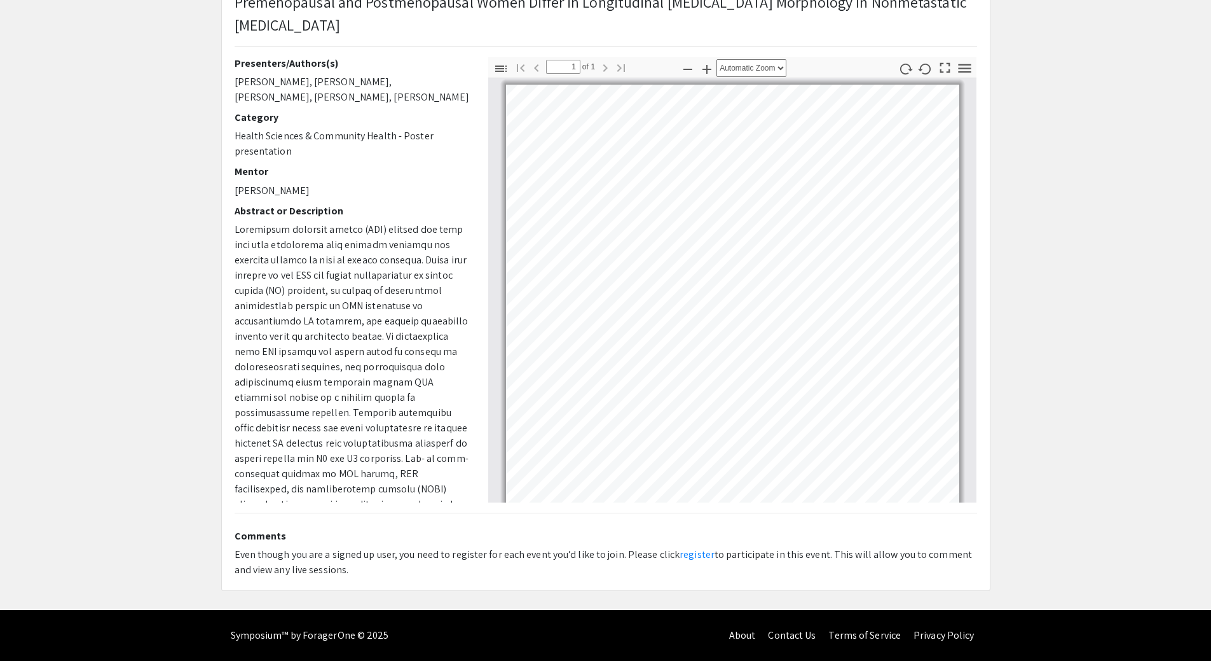
scroll to position [5, 0]
click at [1010, 180] on app-presentation "Premenopausal and Postmenopausal Women Differ in Longitudinal Skeletal Muscle M…" at bounding box center [605, 283] width 1211 height 613
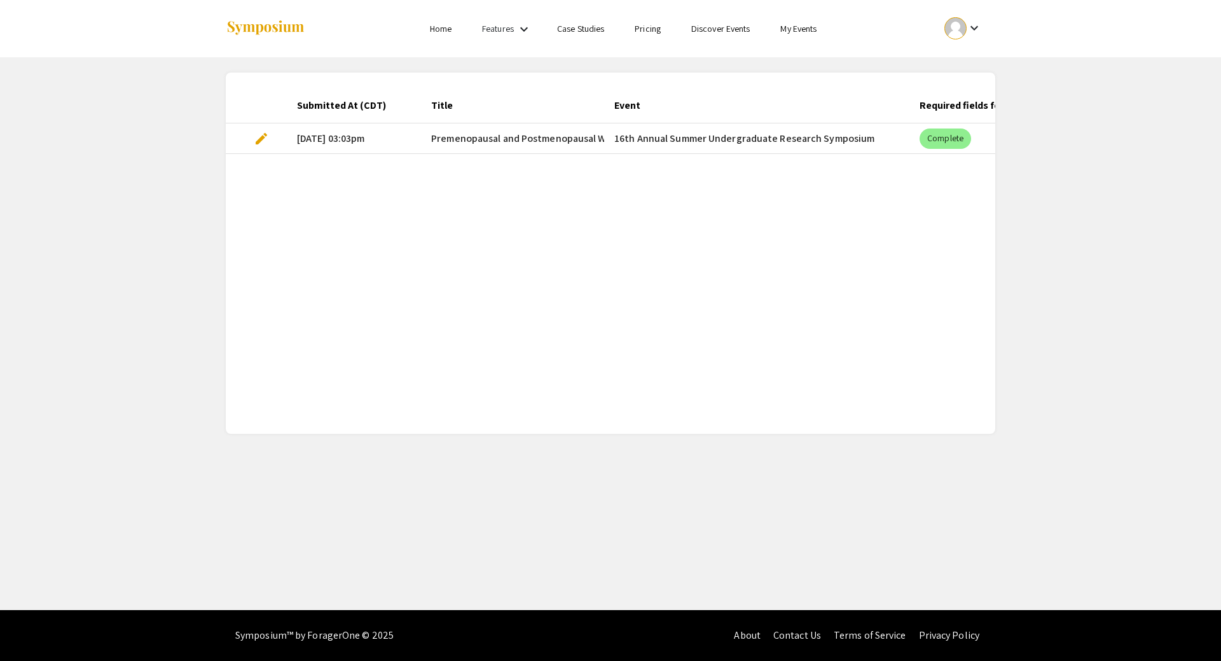
scroll to position [0, 524]
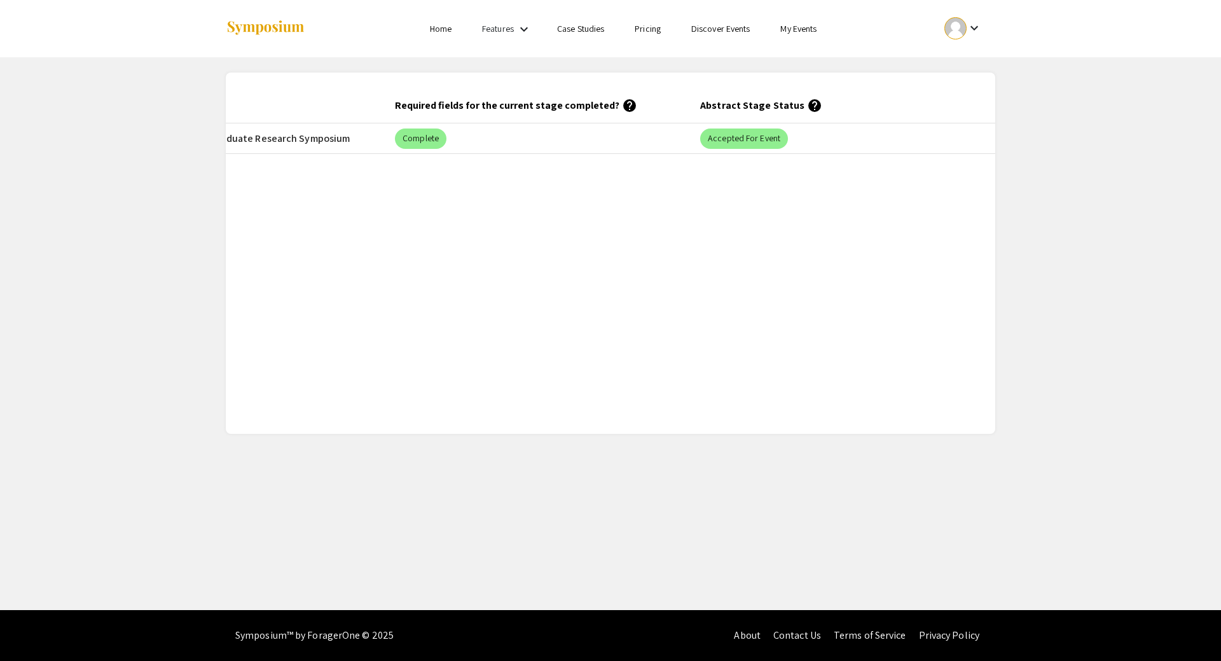
click at [1157, 338] on app-my-submissions "Submitted At (CDT) Title Event Required fields for the current stage completed?…" at bounding box center [610, 245] width 1221 height 376
